Goal: Navigation & Orientation: Find specific page/section

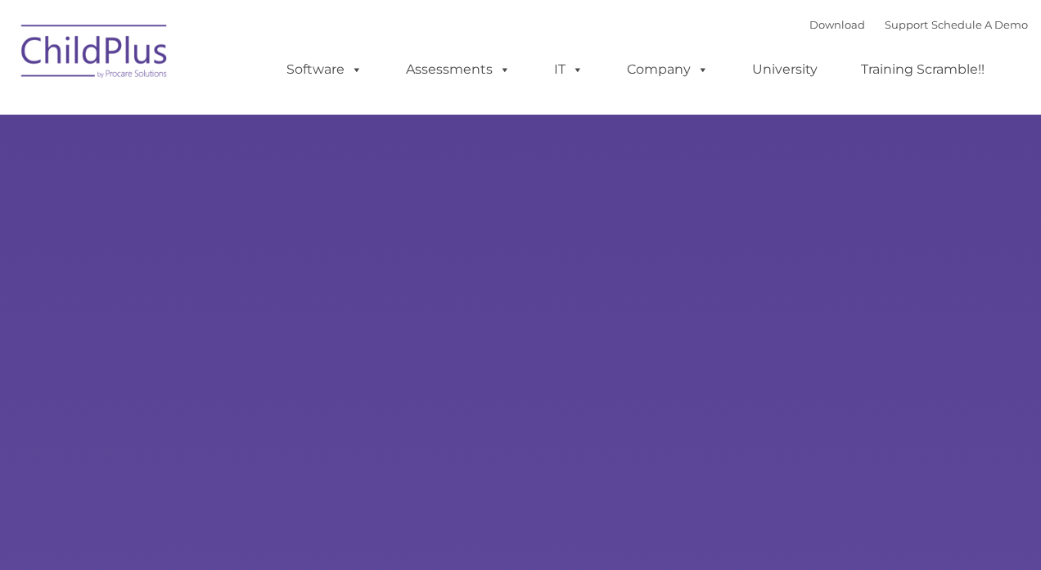
select select "MEDIUM"
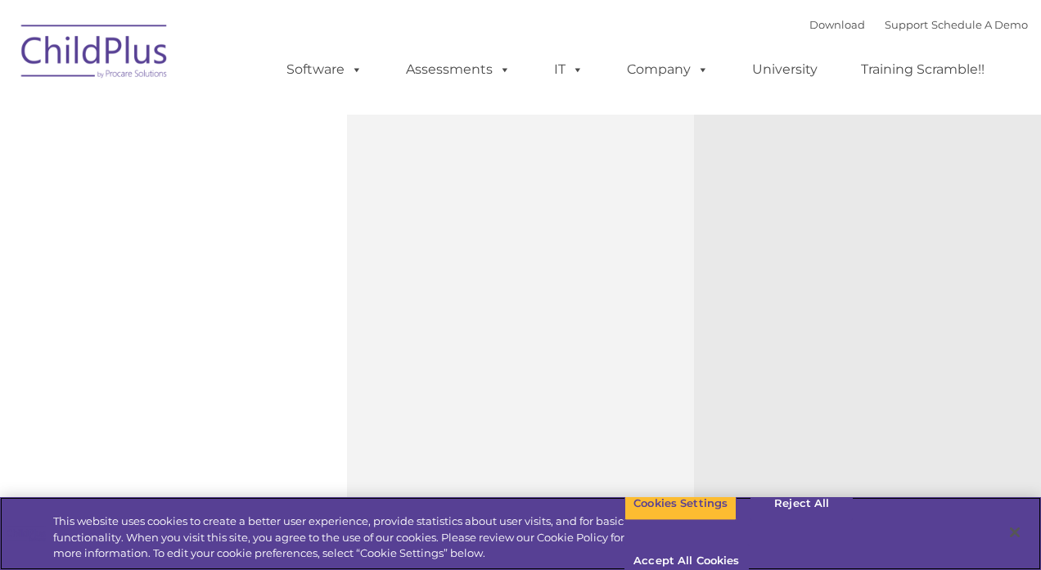
scroll to position [56, 0]
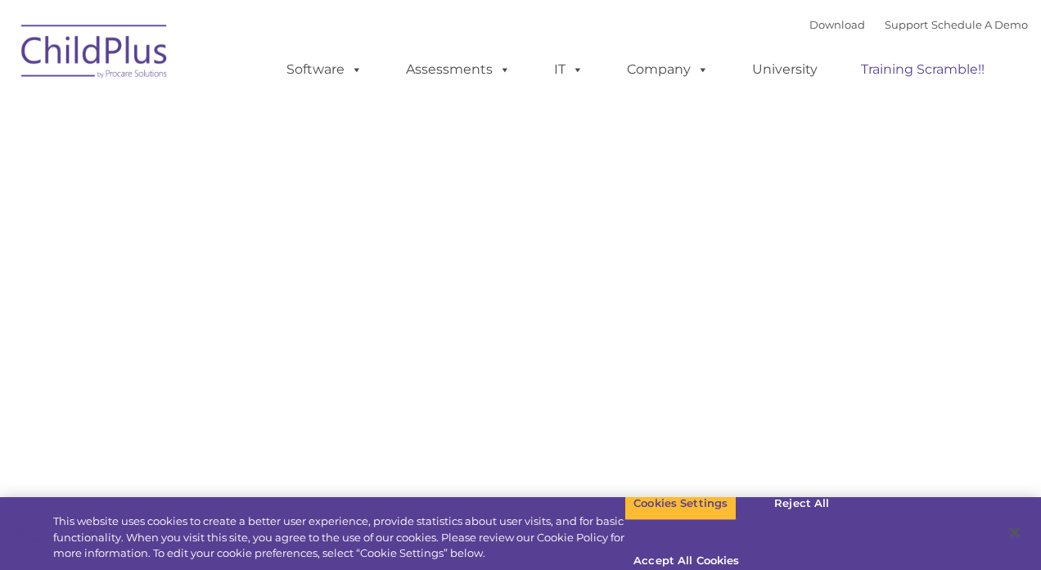
click at [958, 72] on link "Training Scramble!!" at bounding box center [923, 69] width 156 height 33
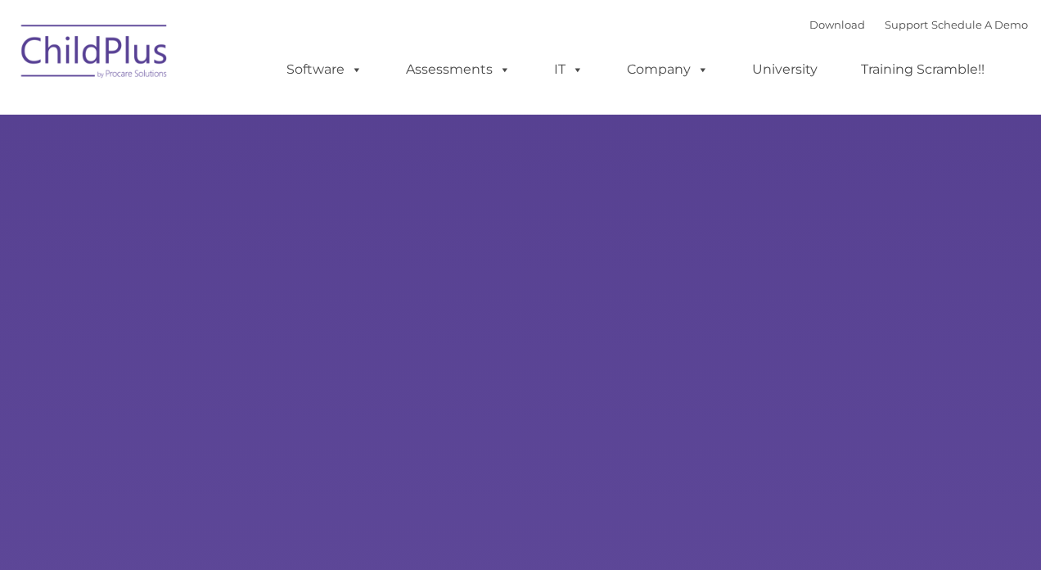
select select "MEDIUM"
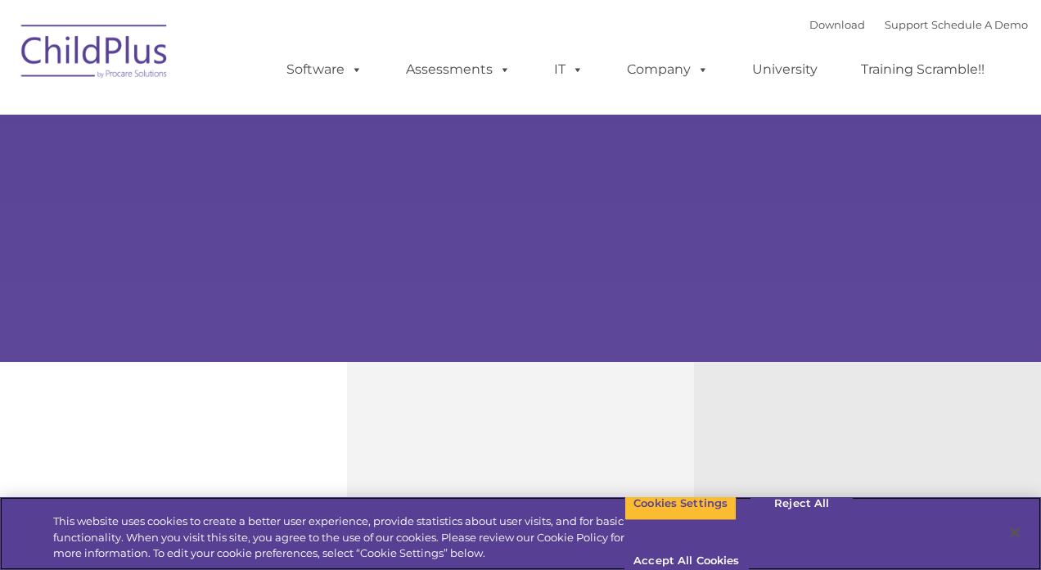
scroll to position [272, 0]
